Goal: Navigation & Orientation: Go to known website

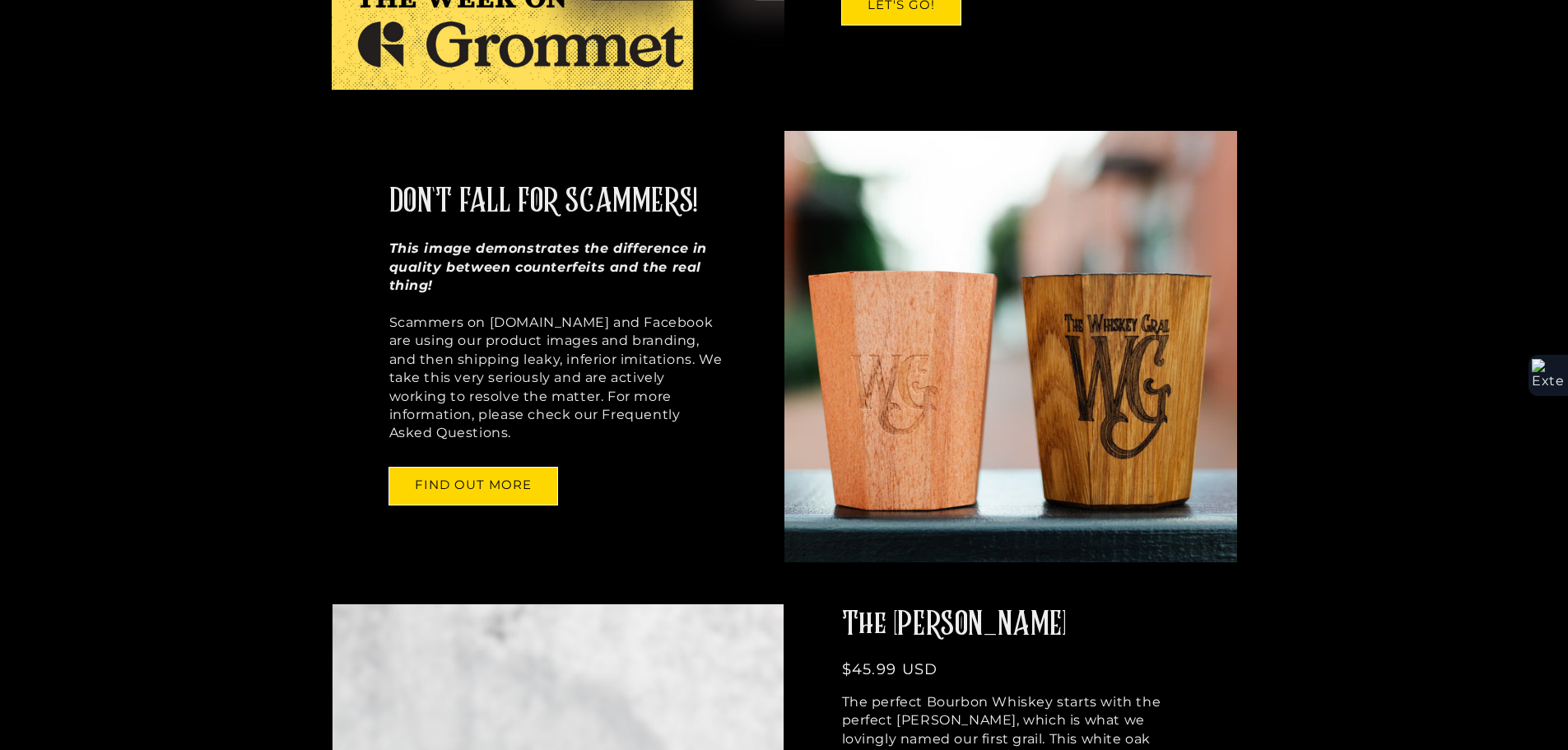
scroll to position [1069, 0]
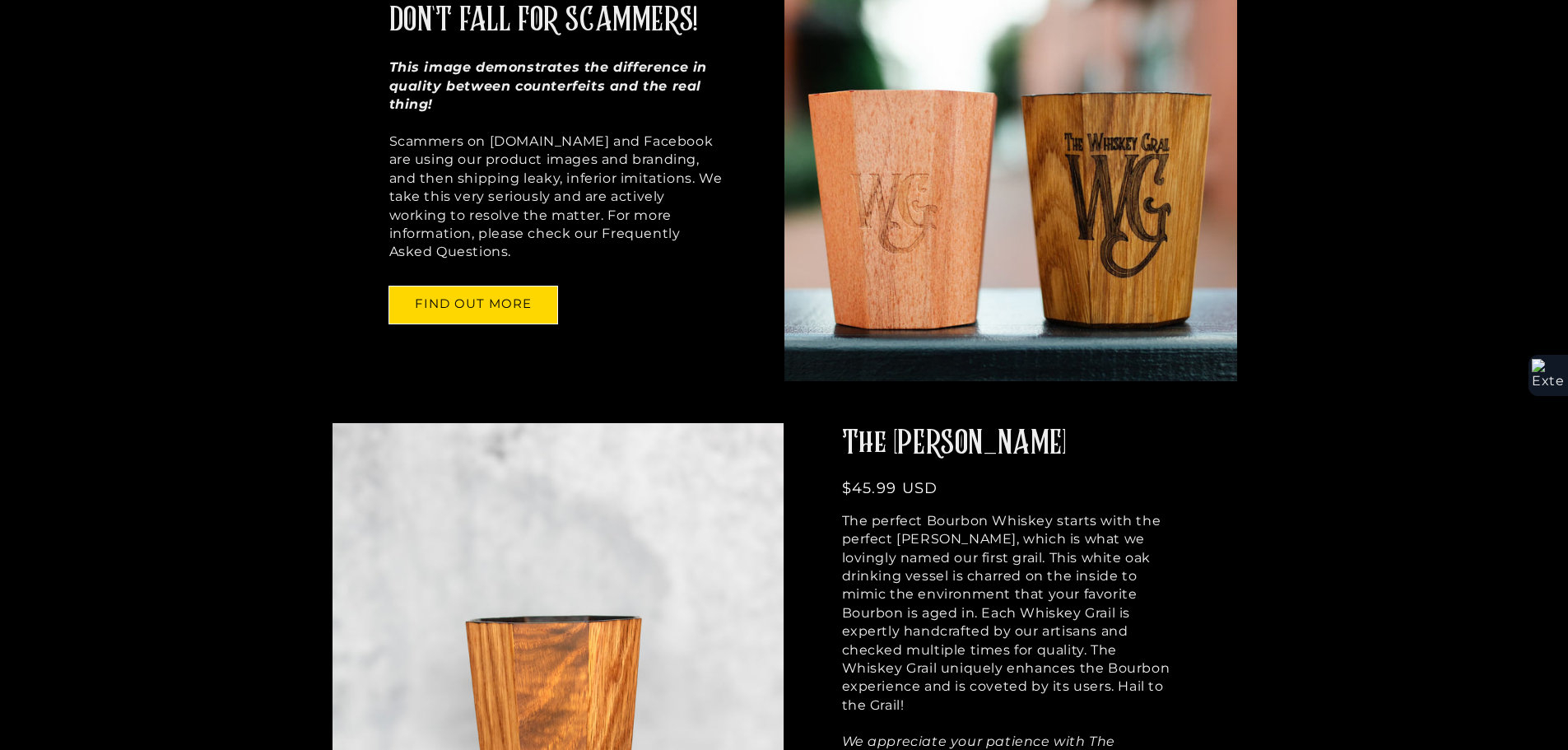
click at [0, 0] on div at bounding box center [0, 0] width 0 height 0
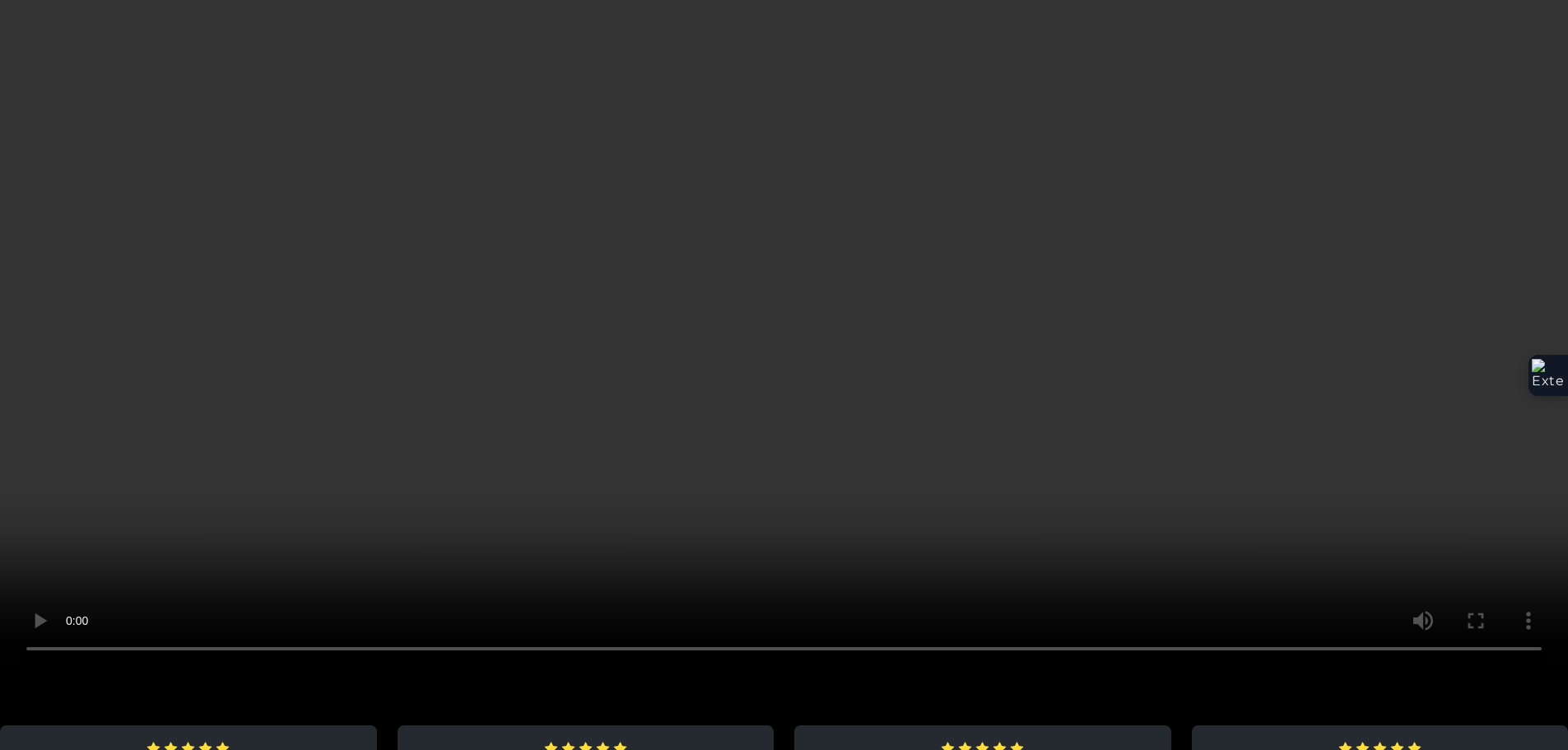
scroll to position [2798, 0]
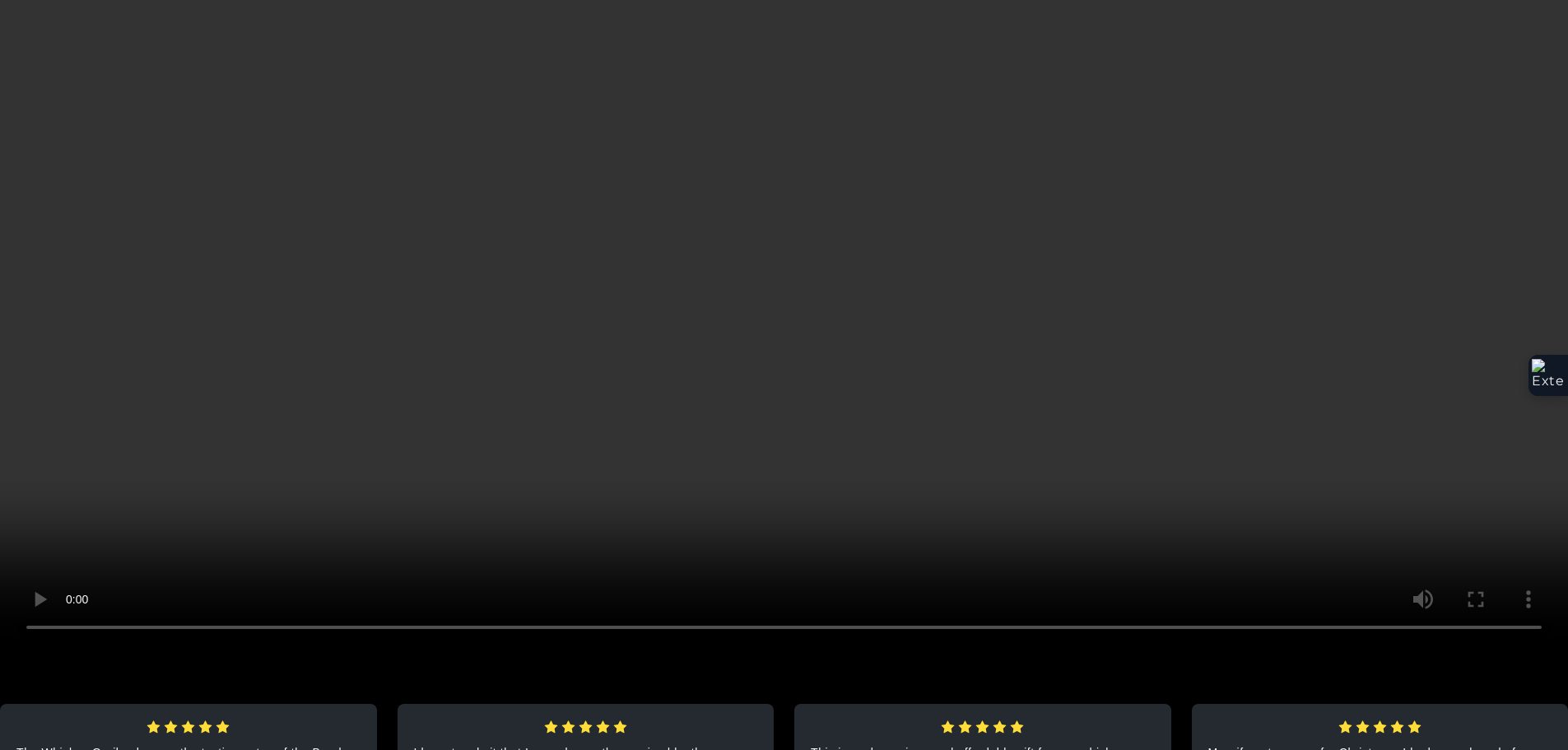
click at [0, 0] on div at bounding box center [0, 0] width 0 height 0
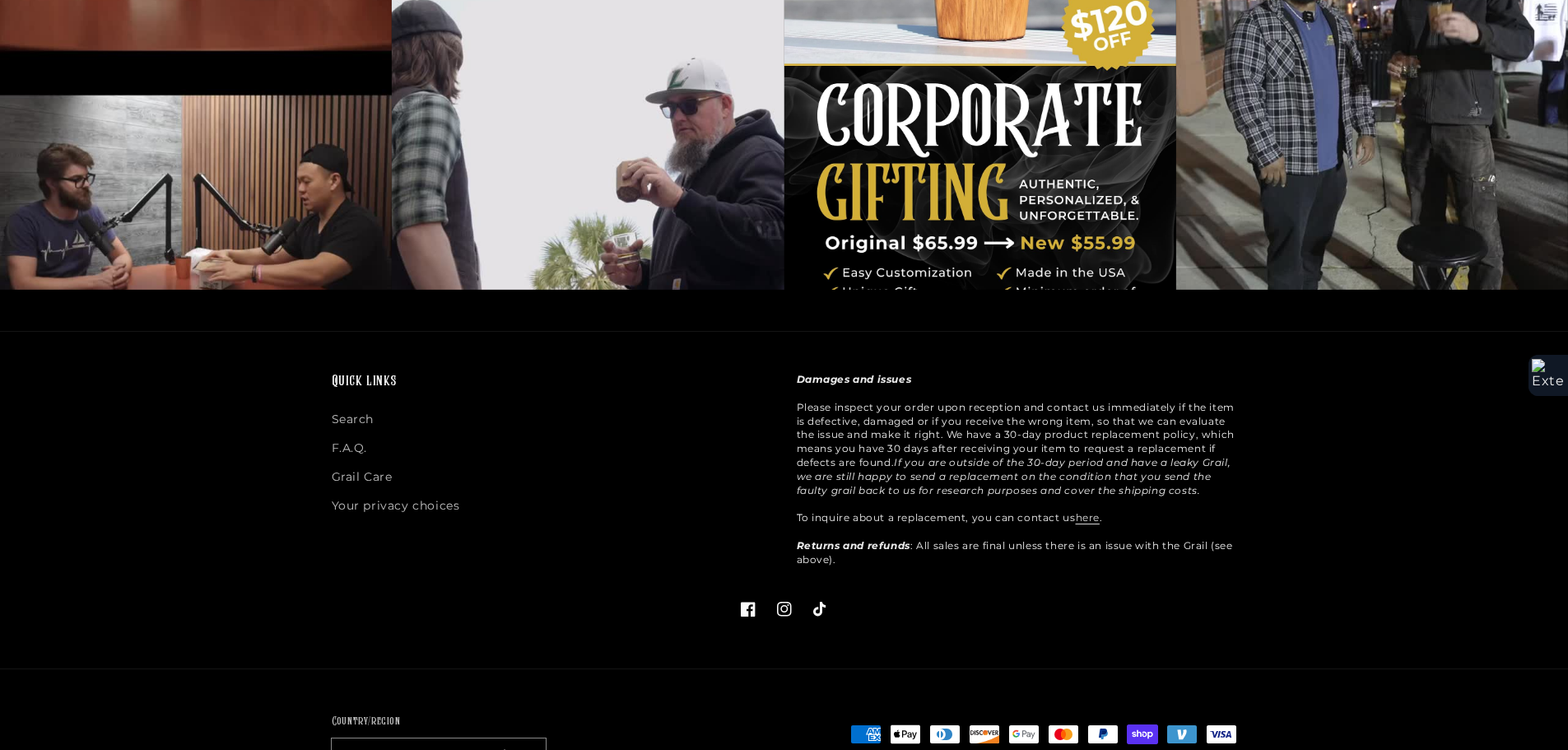
scroll to position [4498, 0]
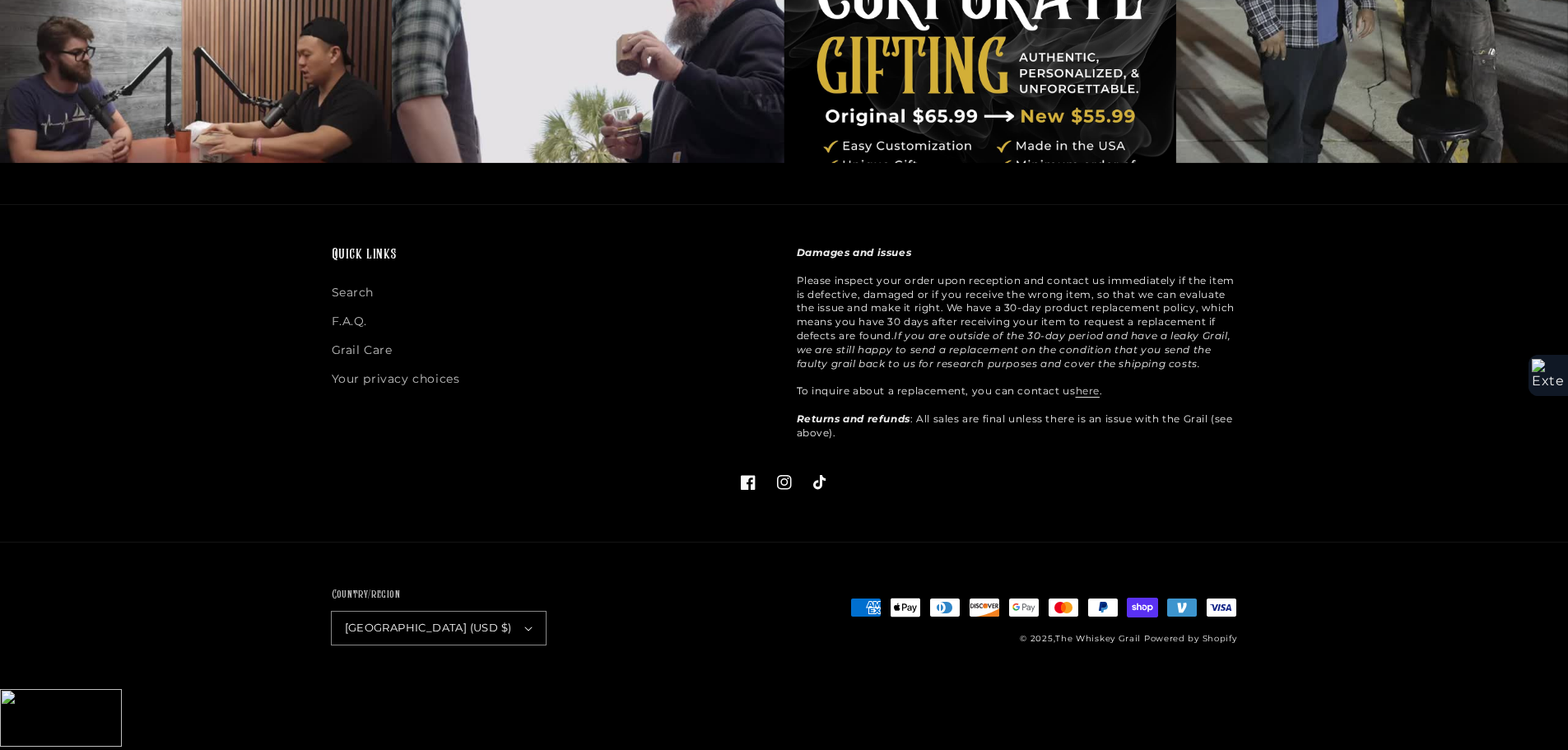
click at [253, 552] on footer "Quick links Search F.A.Q. Grail Care Your privacy choices Damages and issues Pl…" at bounding box center [784, 446] width 1568 height 485
click at [791, 490] on icon at bounding box center [785, 482] width 15 height 15
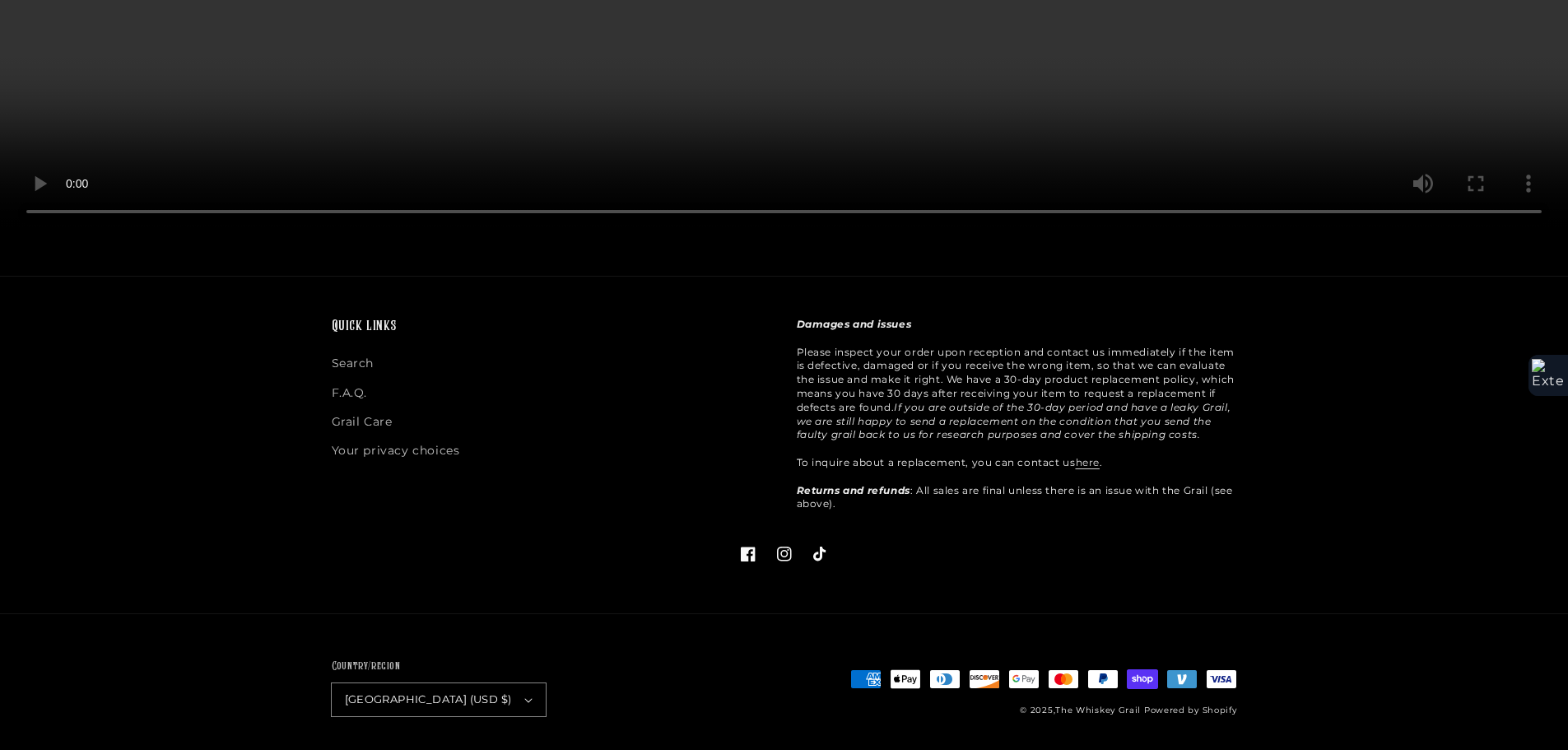
scroll to position [3285, 0]
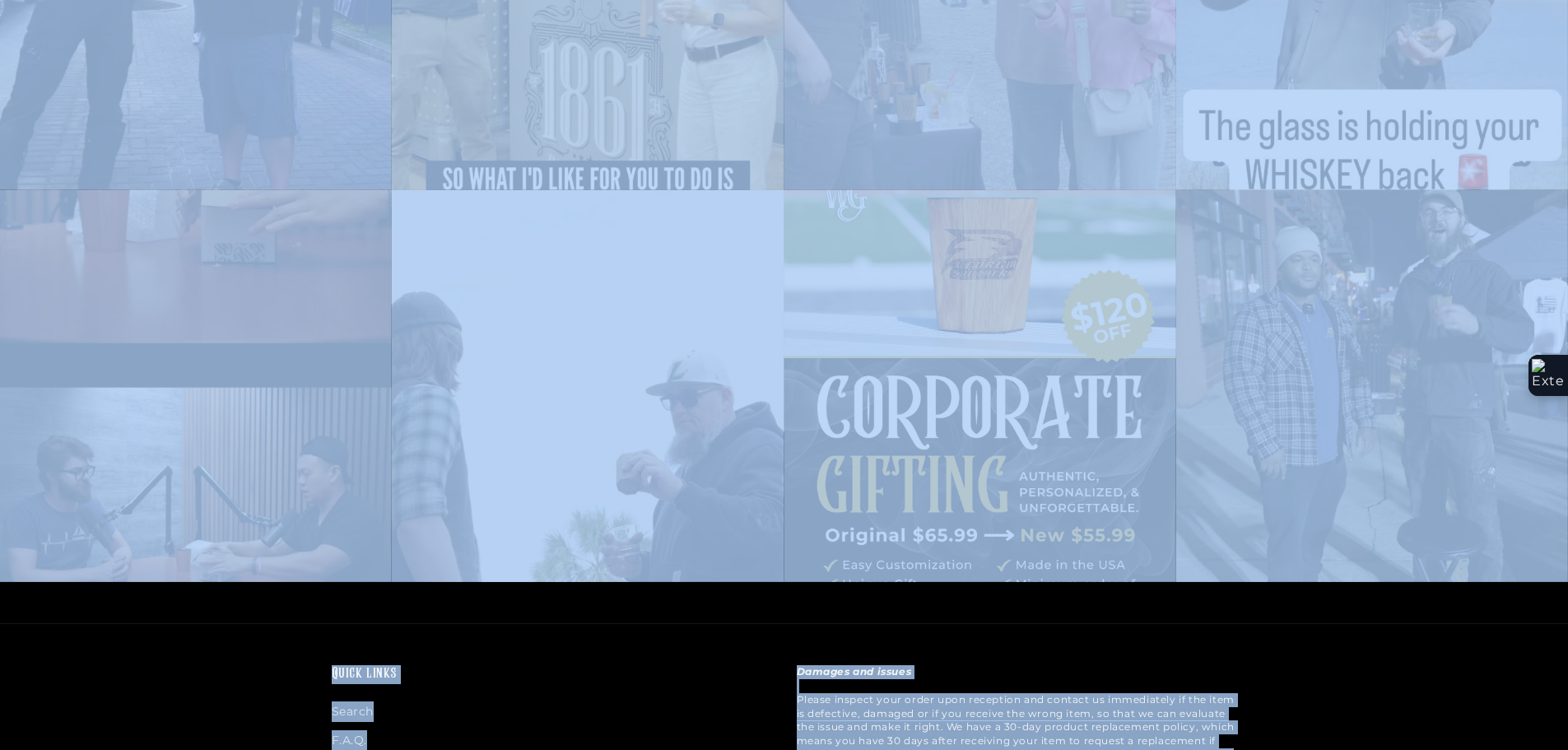
scroll to position [4498, 0]
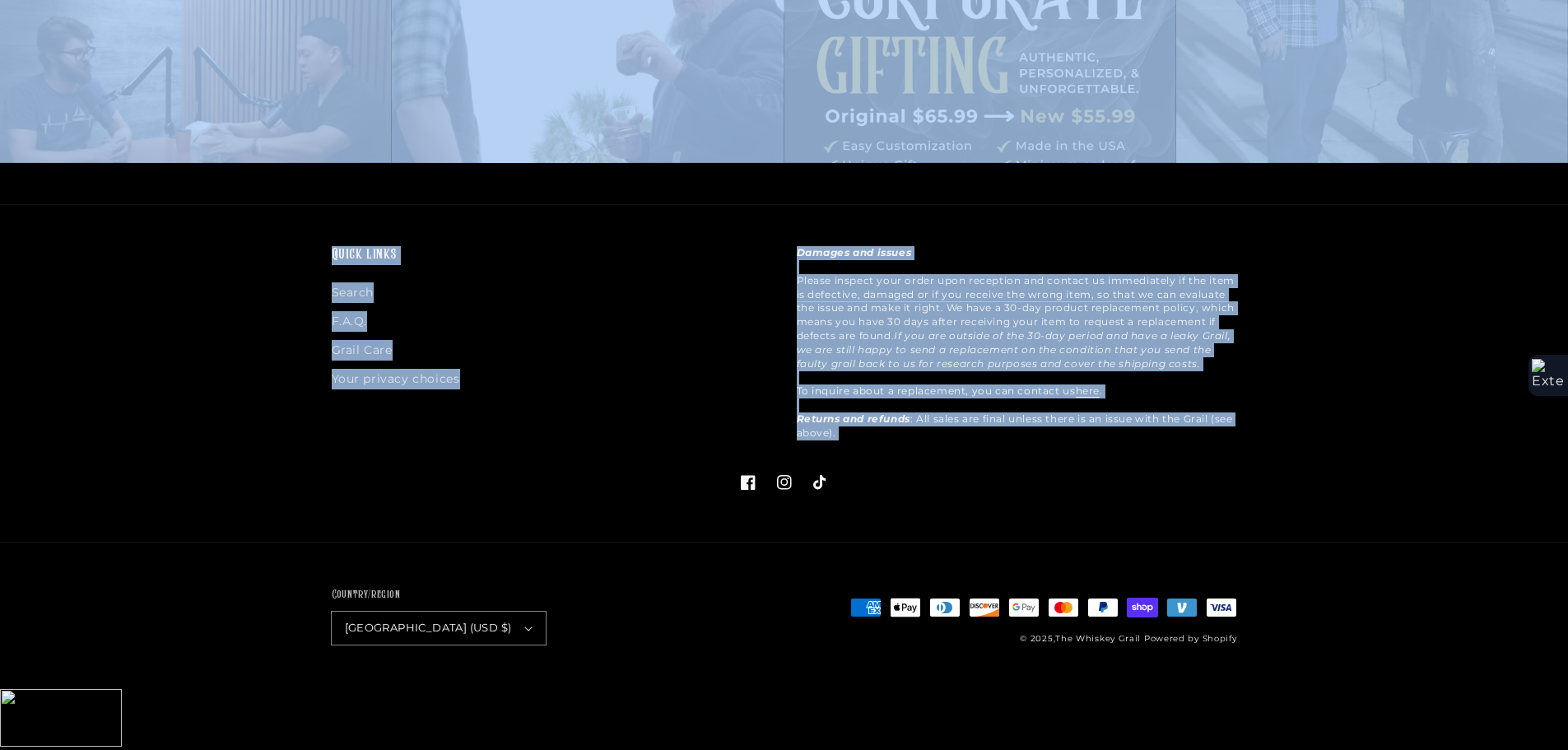
click at [748, 490] on icon at bounding box center [747, 482] width 14 height 14
